Goal: Task Accomplishment & Management: Use online tool/utility

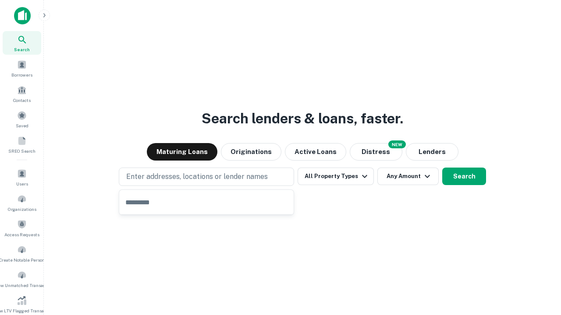
type input "**********"
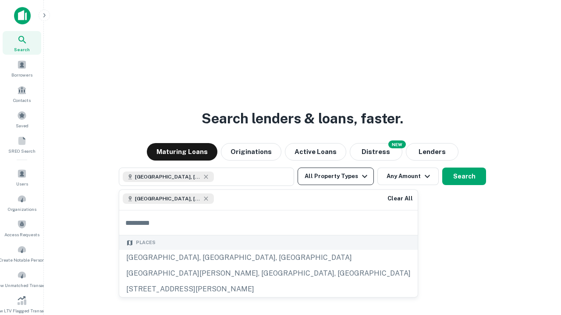
click at [335, 176] on button "All Property Types" at bounding box center [335, 177] width 76 height 18
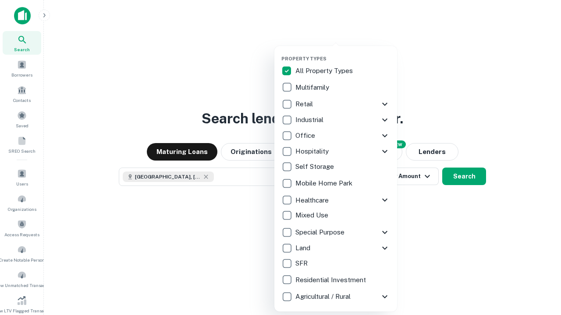
click at [342, 53] on button "button" at bounding box center [342, 53] width 123 height 0
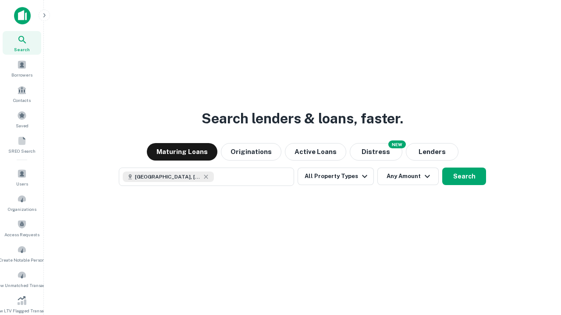
scroll to position [14, 0]
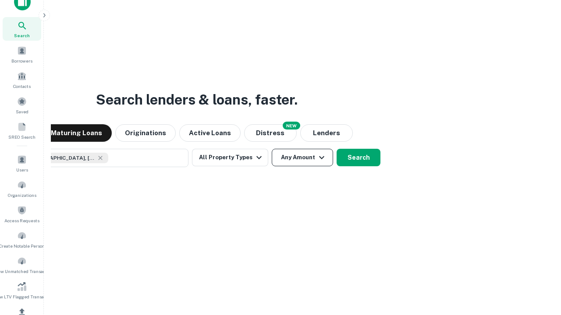
click at [272, 149] on button "Any Amount" at bounding box center [302, 158] width 61 height 18
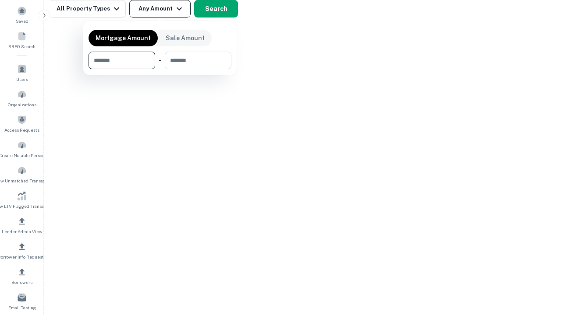
type input "*******"
click at [160, 69] on button "button" at bounding box center [159, 69] width 143 height 0
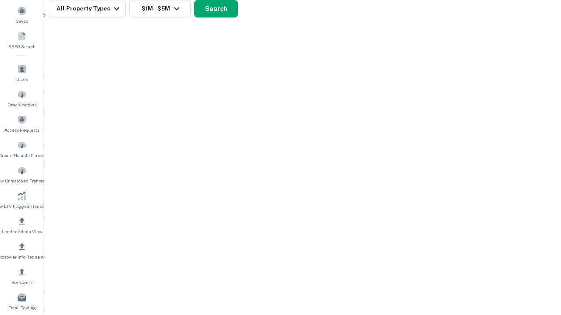
scroll to position [5, 162]
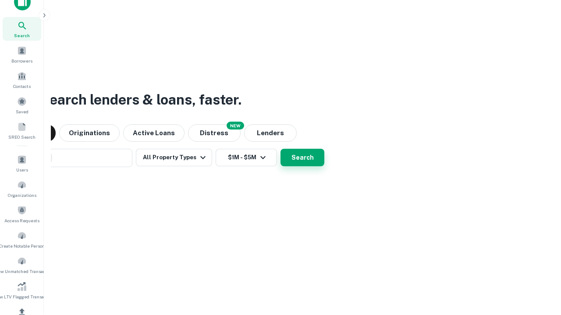
click at [280, 149] on button "Search" at bounding box center [302, 158] width 44 height 18
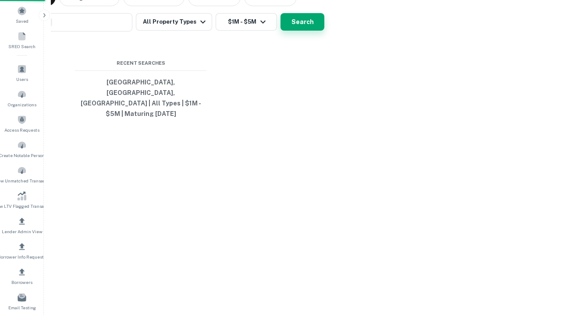
scroll to position [28, 248]
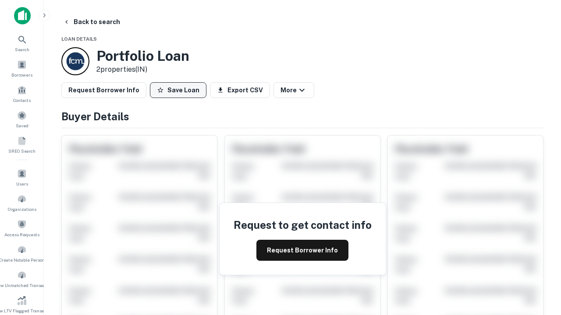
click at [178, 90] on button "Save Loan" at bounding box center [178, 90] width 56 height 16
click at [180, 90] on button "Loan Saved" at bounding box center [180, 90] width 60 height 16
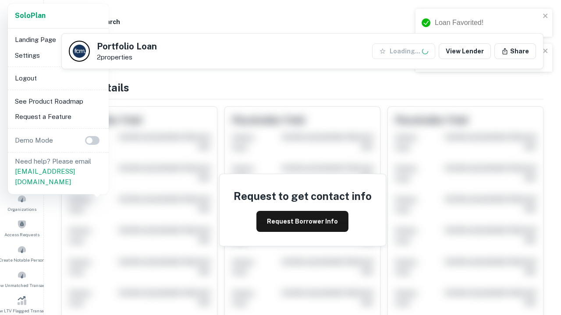
scroll to position [305, 0]
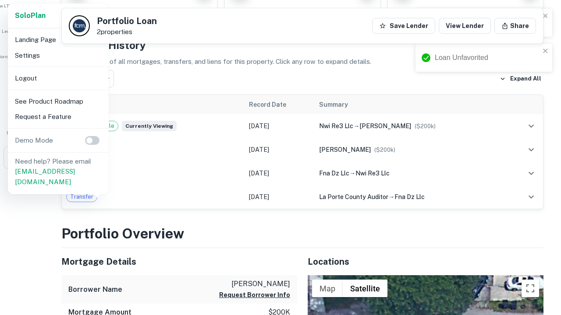
click at [58, 78] on li "Logout" at bounding box center [58, 79] width 94 height 16
